Goal: Entertainment & Leisure: Consume media (video, audio)

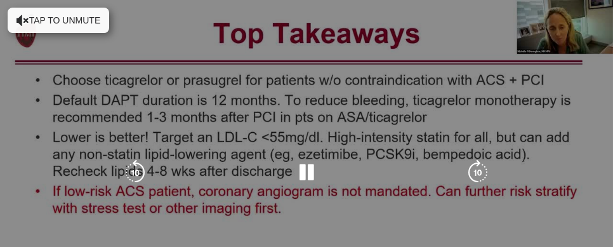
scroll to position [254, 0]
click at [27, 21] on icon "Video Player" at bounding box center [22, 20] width 13 height 13
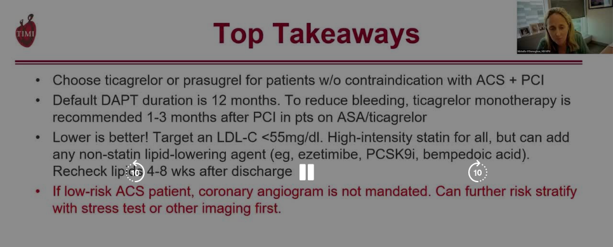
click at [46, 55] on div "10 seconds Tap to unmute" at bounding box center [306, 172] width 613 height 345
click at [46, 144] on div "10 seconds Tap to unmute" at bounding box center [306, 172] width 613 height 345
drag, startPoint x: 129, startPoint y: 25, endPoint x: 137, endPoint y: 12, distance: 15.1
click at [46, 12] on div "10 seconds Tap to unmute" at bounding box center [306, 172] width 613 height 345
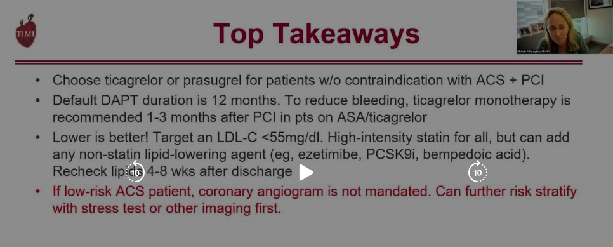
click at [46, 160] on div "10 seconds Tap to unmute" at bounding box center [306, 172] width 613 height 345
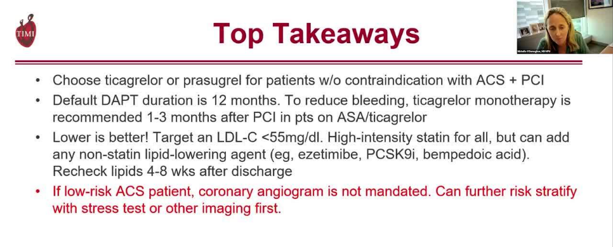
scroll to position [2058, 0]
drag, startPoint x: 140, startPoint y: 26, endPoint x: 145, endPoint y: -6, distance: 32.1
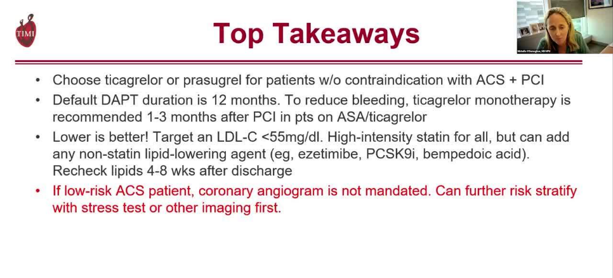
scroll to position [3104, 0]
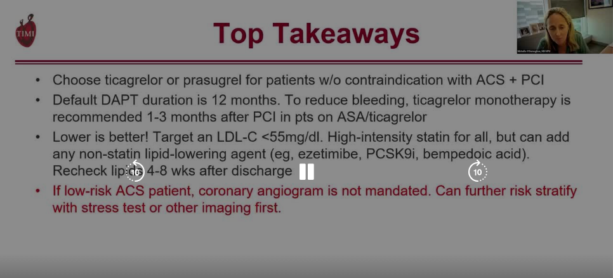
drag, startPoint x: 41, startPoint y: 77, endPoint x: 122, endPoint y: 98, distance: 84.0
click at [46, 107] on div "10 seconds Tap to unmute" at bounding box center [306, 172] width 613 height 345
